Goal: Information Seeking & Learning: Learn about a topic

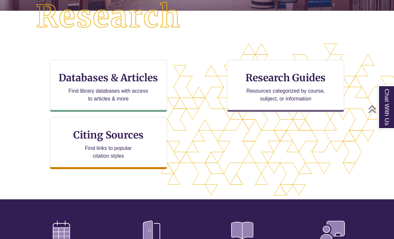
scroll to position [206, 0]
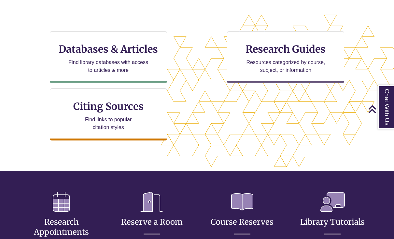
click at [143, 50] on h3 "Databases & Articles" at bounding box center [108, 49] width 106 height 12
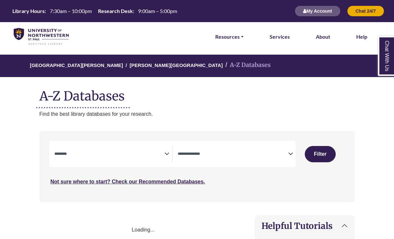
select select "Database Subject Filter"
select select "Database Types Filter"
select select "Database Subject Filter"
select select "Database Types Filter"
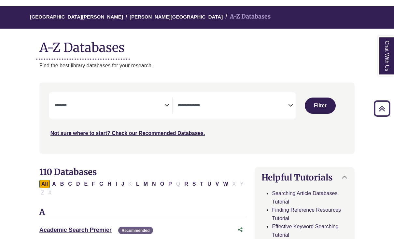
scroll to position [49, 0]
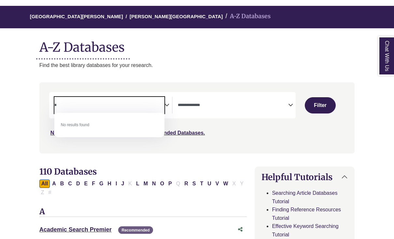
type textarea "*"
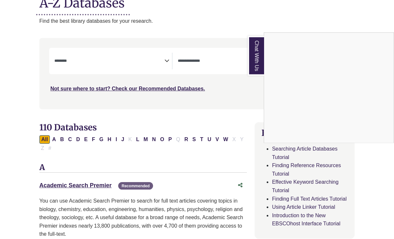
scroll to position [93, 0]
click at [211, 58] on div "Chat With Us" at bounding box center [197, 119] width 394 height 239
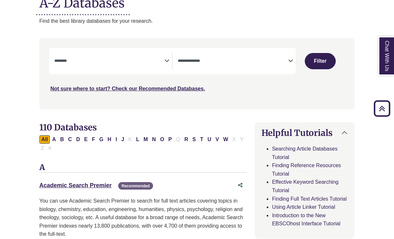
click at [289, 60] on icon "Search filters" at bounding box center [290, 60] width 5 height 10
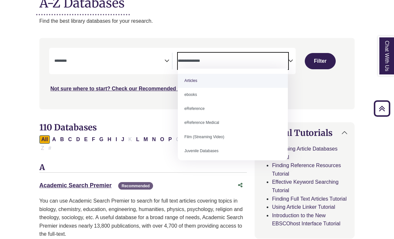
scroll to position [93, 0]
select select "*****"
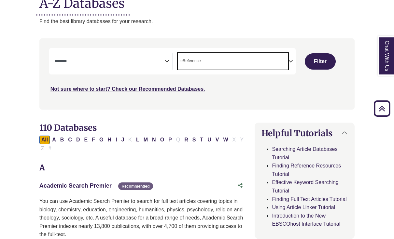
click at [323, 58] on button "Filter" at bounding box center [320, 61] width 31 height 16
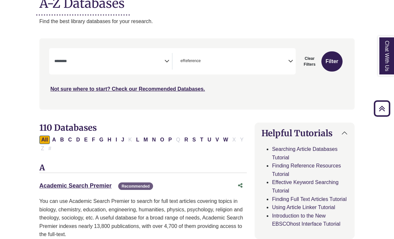
select select "Database Subject Filter"
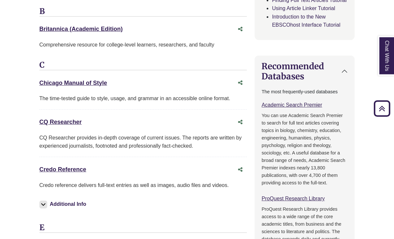
scroll to position [292, 0]
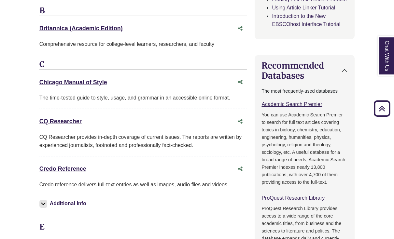
click at [70, 167] on link "Credo Reference This link opens in a new window" at bounding box center [62, 169] width 47 height 7
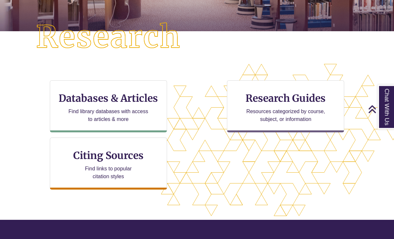
scroll to position [157, 0]
click at [139, 103] on h3 "Databases & Articles" at bounding box center [108, 98] width 106 height 12
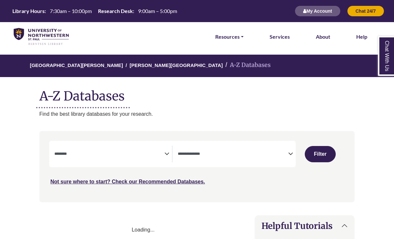
select select "Database Subject Filter"
select select "Database Types Filter"
select select "Database Subject Filter"
select select "Database Types Filter"
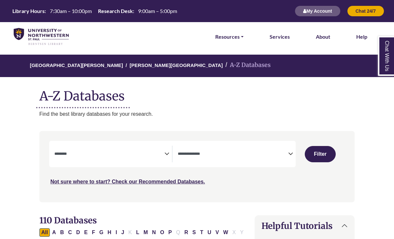
click at [165, 153] on icon "Search filters" at bounding box center [166, 153] width 5 height 10
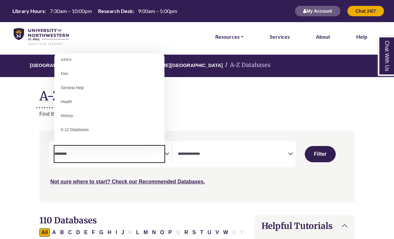
scroll to position [264, 0]
select select "*****"
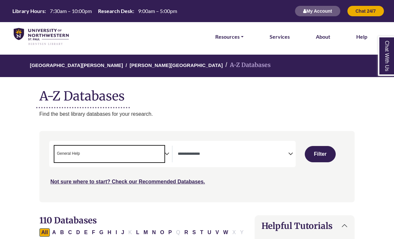
click at [287, 151] on span "Search filters" at bounding box center [233, 153] width 110 height 6
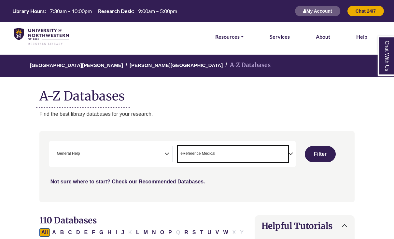
click at [279, 150] on span "× eReference Medical" at bounding box center [233, 154] width 110 height 17
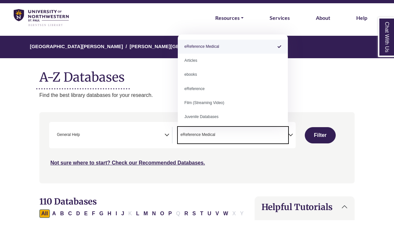
select select "*****"
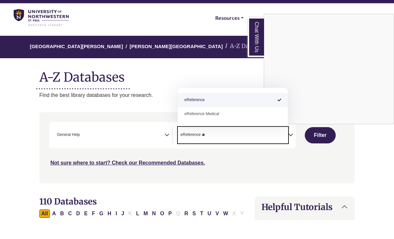
type textarea "*"
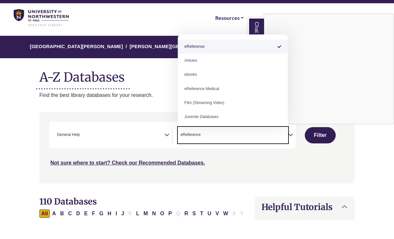
select select "Database Types Filter"
type textarea "**********"
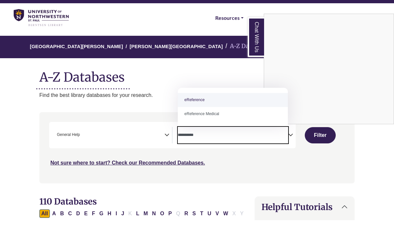
click at [275, 173] on div "Chat With Us" at bounding box center [197, 119] width 394 height 239
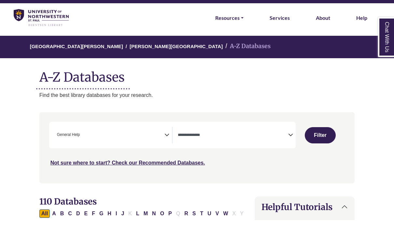
scroll to position [19, 0]
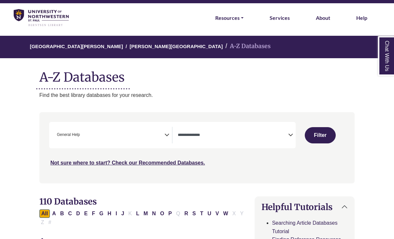
click at [291, 130] on icon "Search filters" at bounding box center [290, 134] width 5 height 10
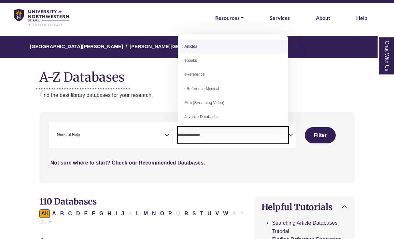
select select "*****"
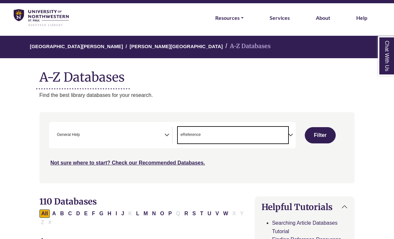
click at [324, 134] on button "Filter" at bounding box center [320, 135] width 31 height 16
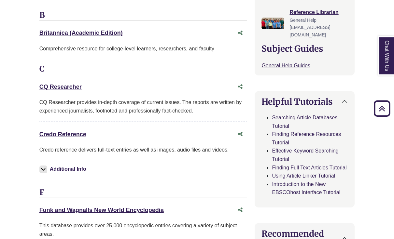
scroll to position [248, 0]
click at [74, 131] on link "Credo Reference This link opens in a new window" at bounding box center [62, 134] width 47 height 7
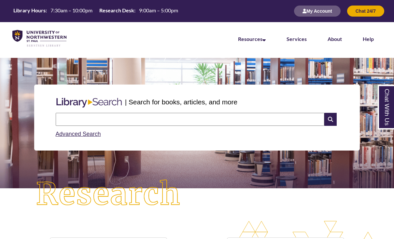
click at [185, 119] on input "text" at bounding box center [190, 119] width 268 height 13
type input "**********"
click at [332, 118] on icon at bounding box center [330, 119] width 12 height 13
click at [71, 120] on input "text" at bounding box center [190, 119] width 268 height 13
type input "**********"
